Goal: Use online tool/utility: Utilize a website feature to perform a specific function

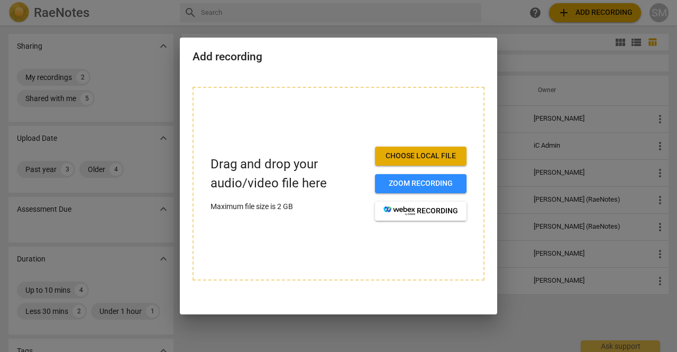
click at [421, 149] on button "Choose local file" at bounding box center [420, 155] width 91 height 19
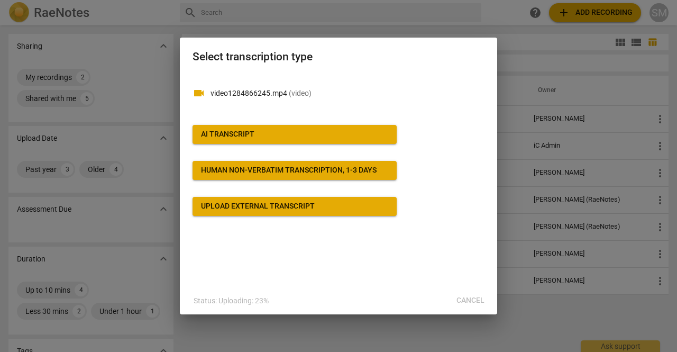
click at [284, 128] on button "AI Transcript" at bounding box center [294, 134] width 204 height 19
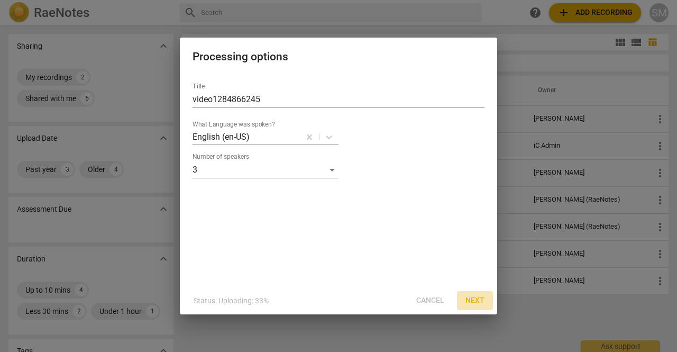
click at [473, 297] on span "Next" at bounding box center [474, 300] width 19 height 11
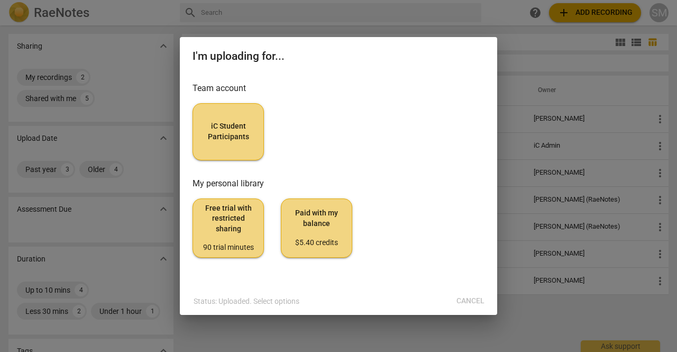
click at [262, 129] on button "iC Student Participants" at bounding box center [227, 131] width 71 height 57
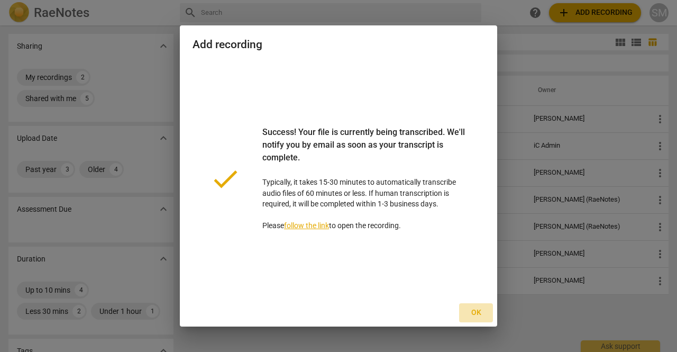
click at [474, 317] on span "Ok" at bounding box center [475, 312] width 17 height 11
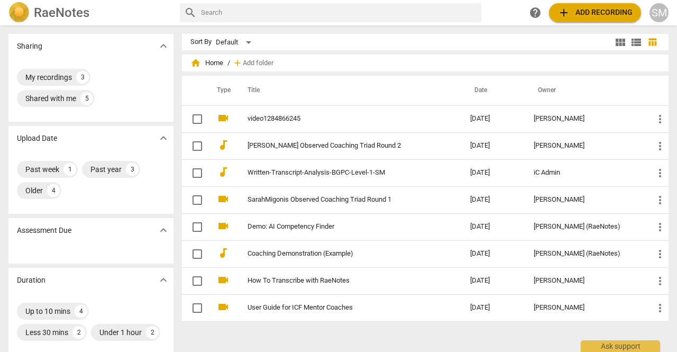
drag, startPoint x: 647, startPoint y: 115, endPoint x: 263, endPoint y: 118, distance: 384.3
click at [263, 118] on link "video1284866245" at bounding box center [339, 119] width 184 height 8
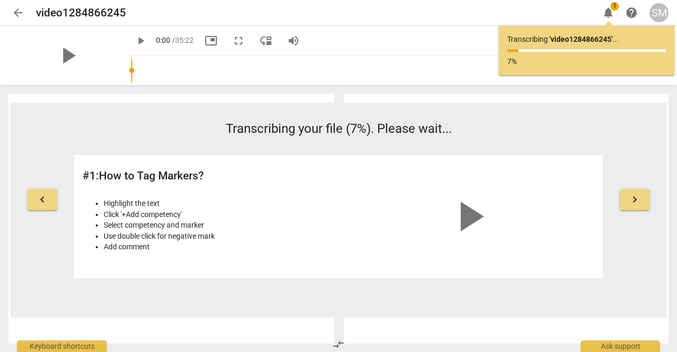
click at [14, 9] on span "arrow_back" at bounding box center [18, 12] width 13 height 13
